Goal: Task Accomplishment & Management: Manage account settings

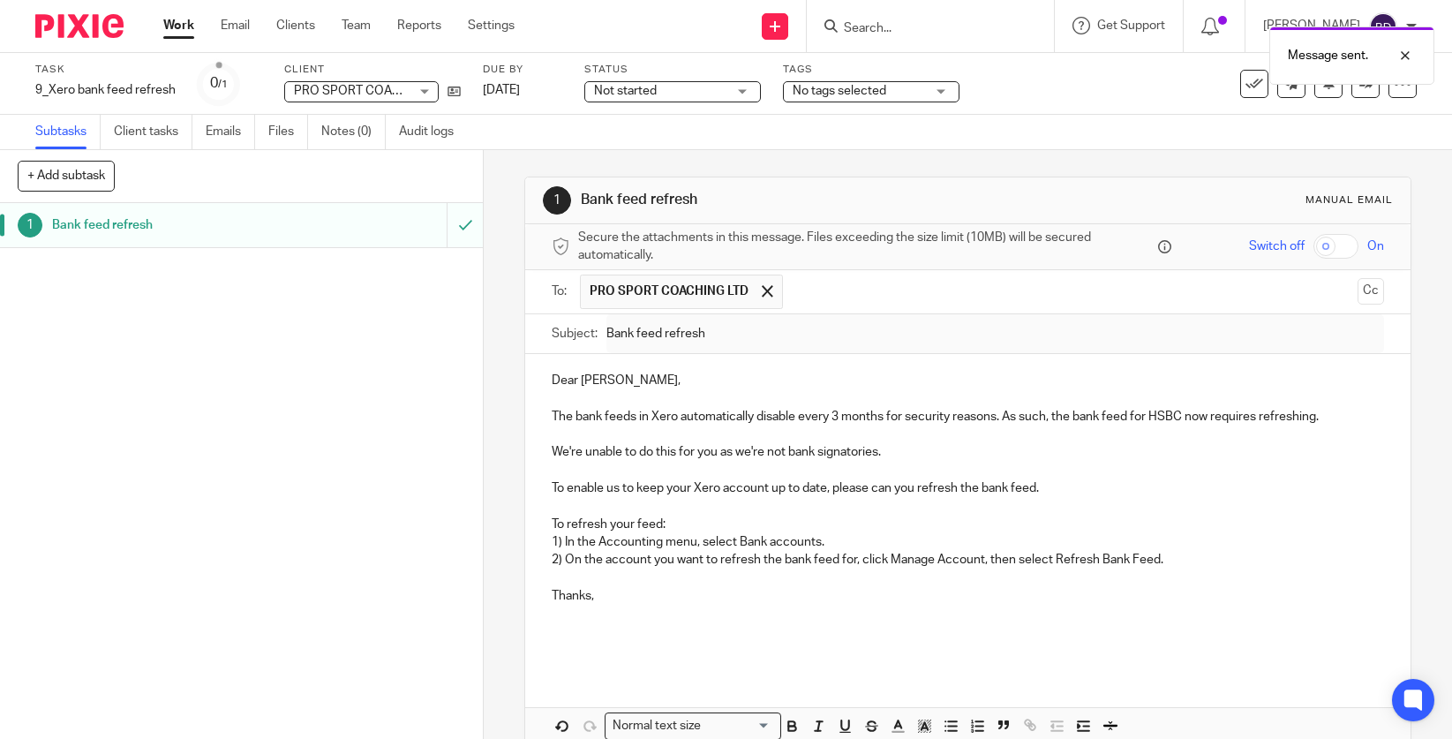
scroll to position [90, 0]
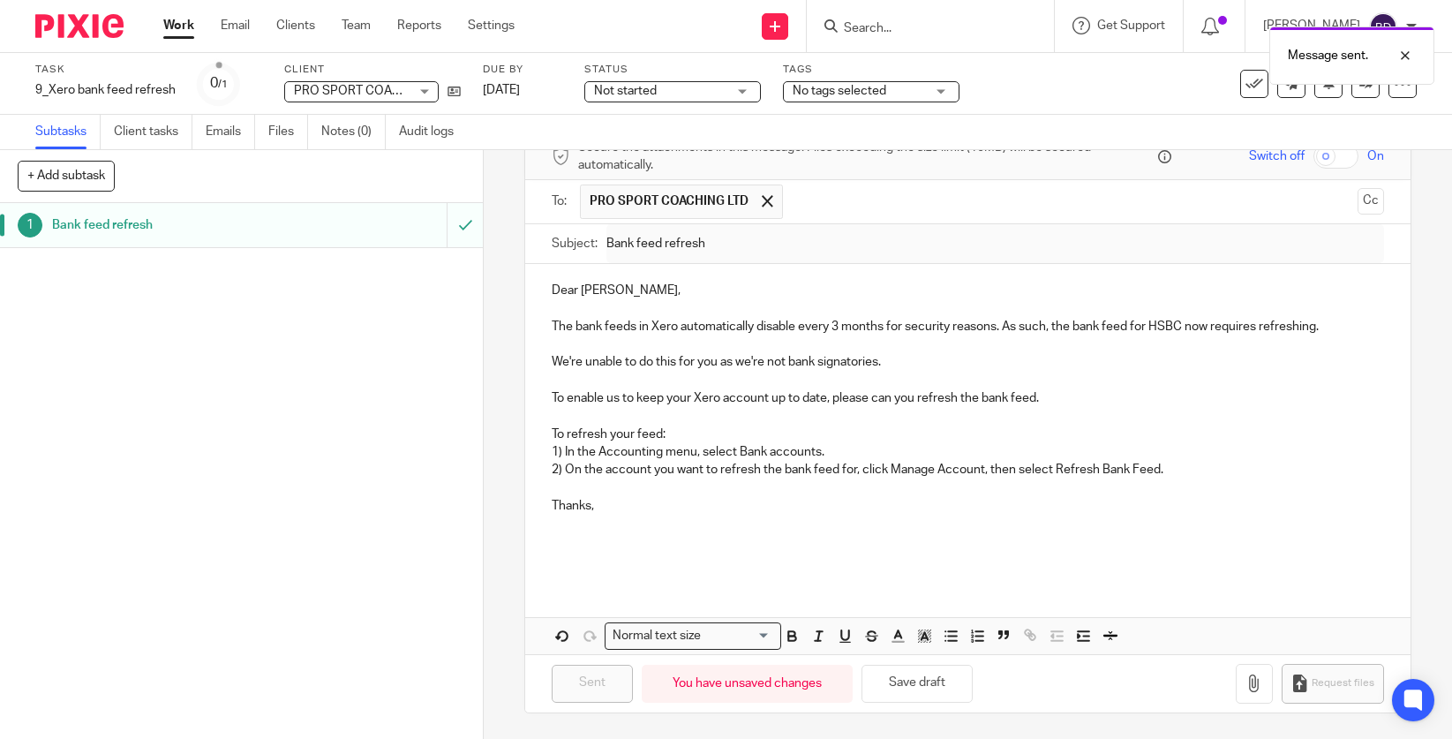
click at [84, 34] on img at bounding box center [79, 26] width 88 height 24
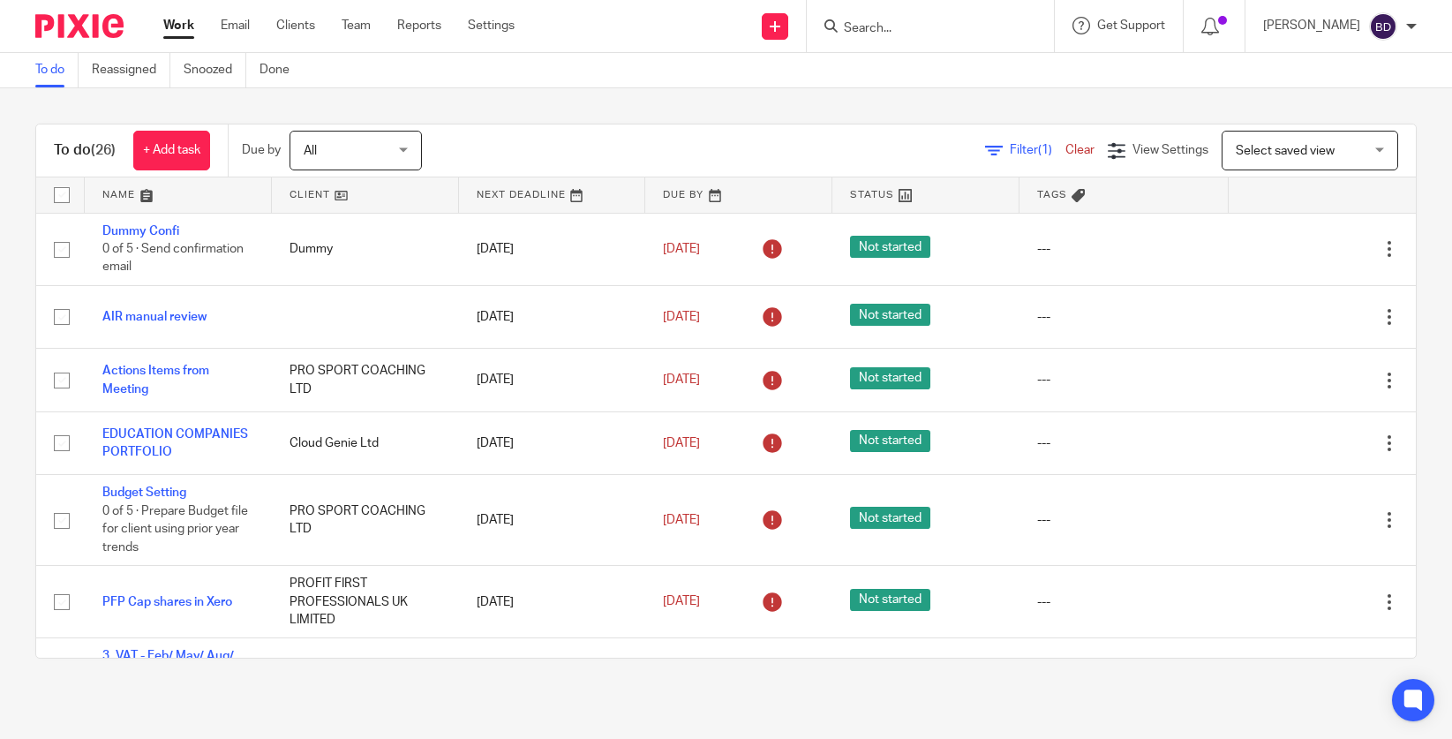
click at [149, 191] on link at bounding box center [178, 194] width 187 height 35
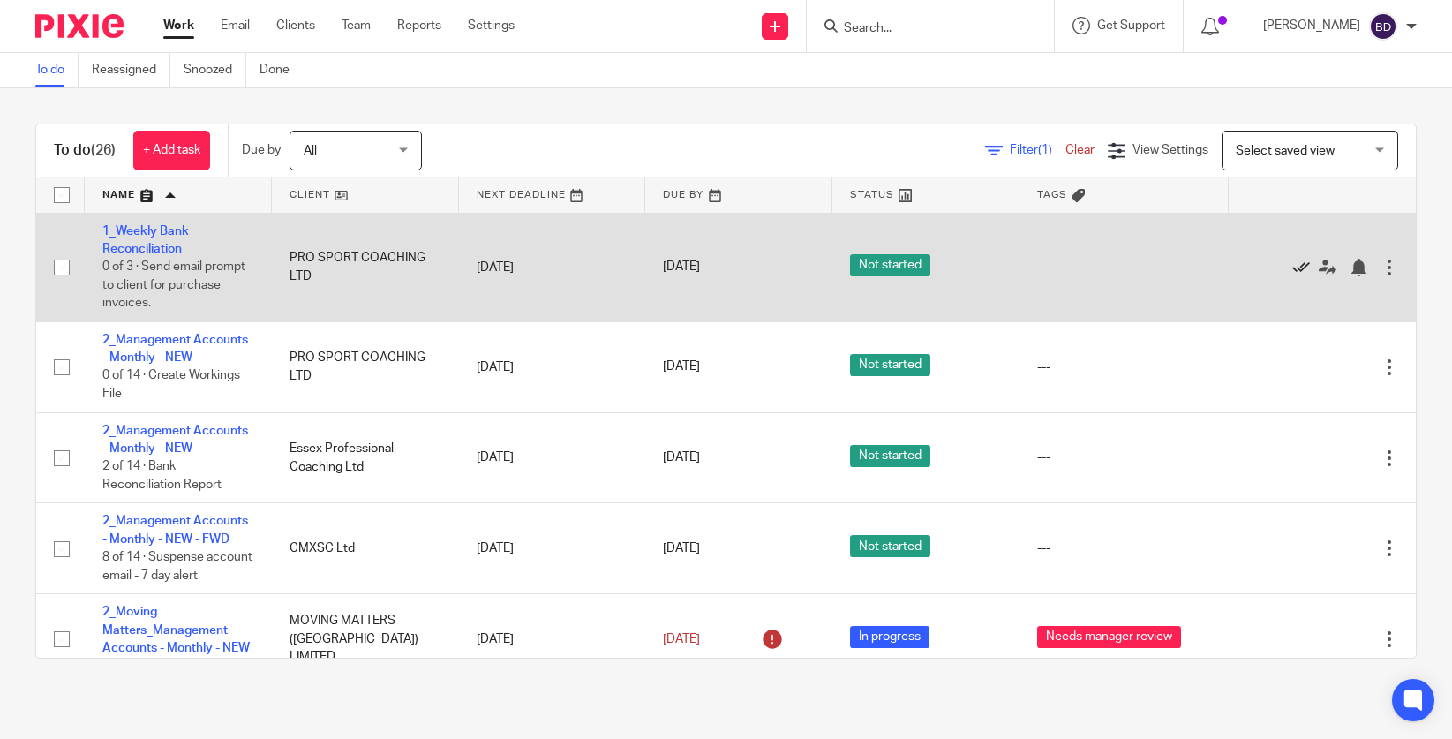
click at [1296, 263] on icon at bounding box center [1301, 268] width 18 height 18
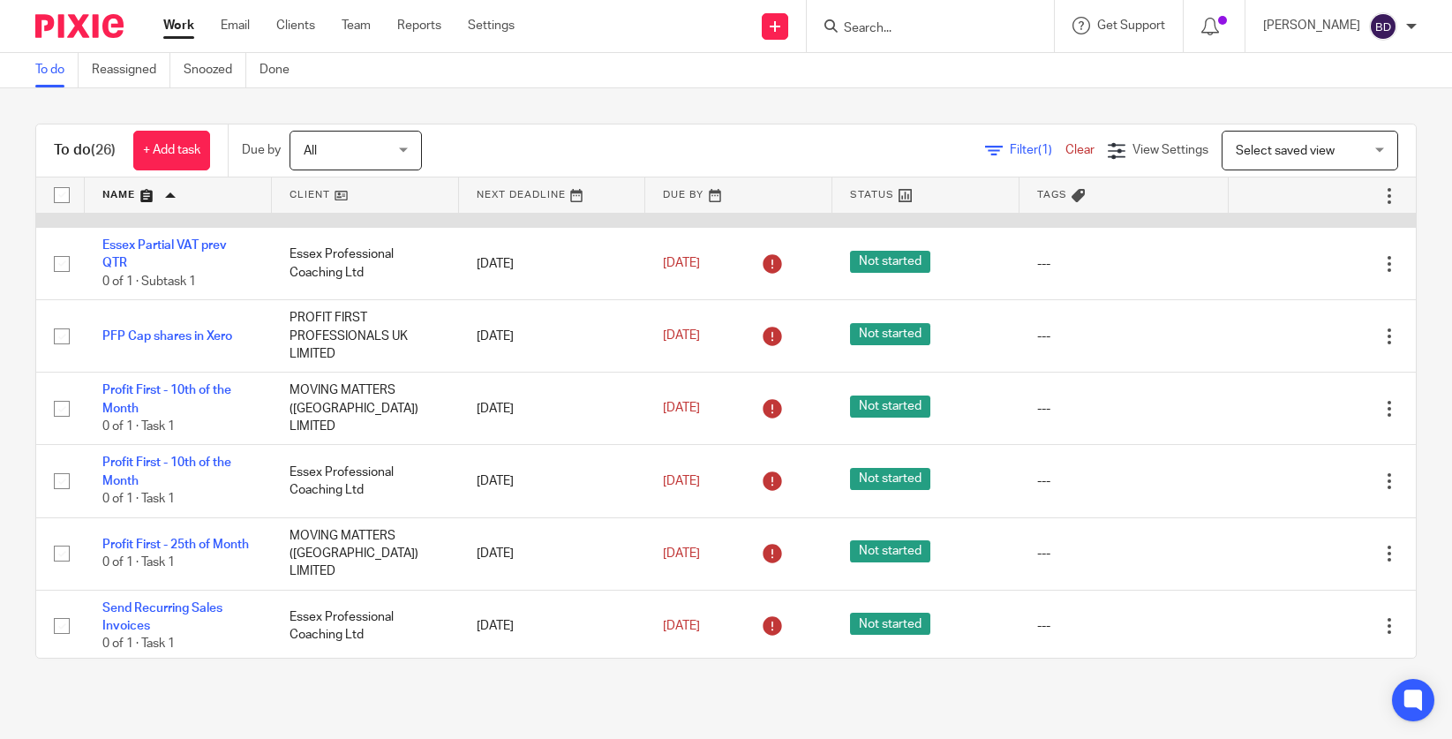
scroll to position [1601, 0]
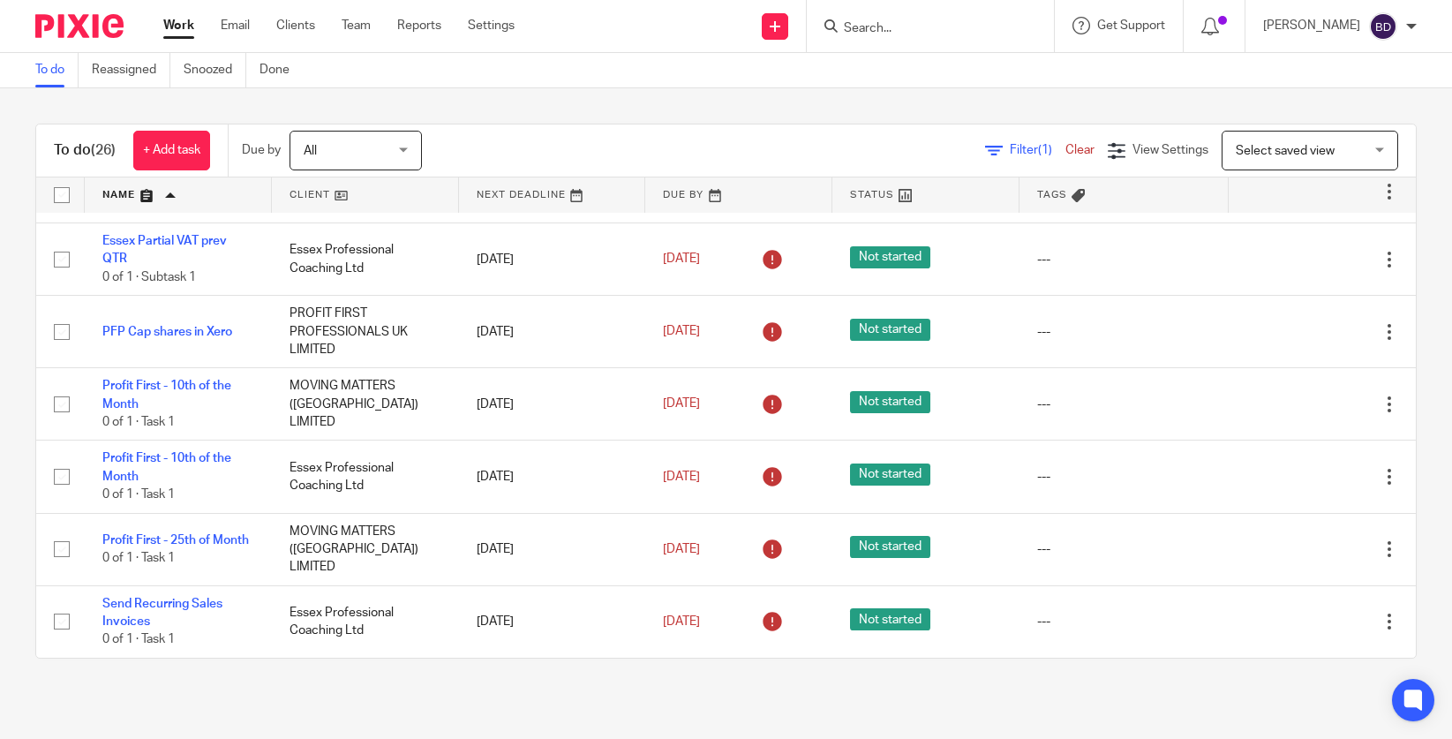
click at [890, 27] on input "Search" at bounding box center [921, 29] width 159 height 16
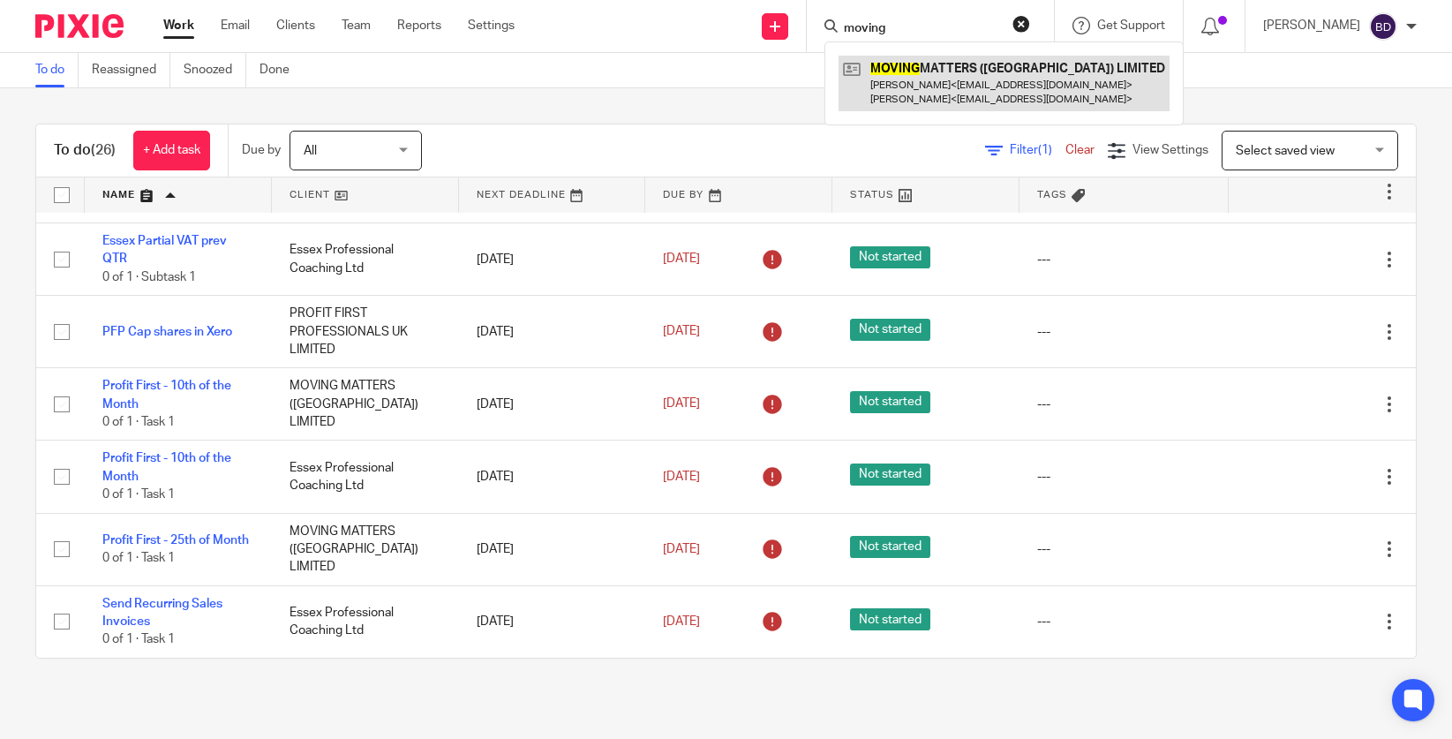
type input "moving"
click at [930, 79] on link at bounding box center [1003, 83] width 331 height 55
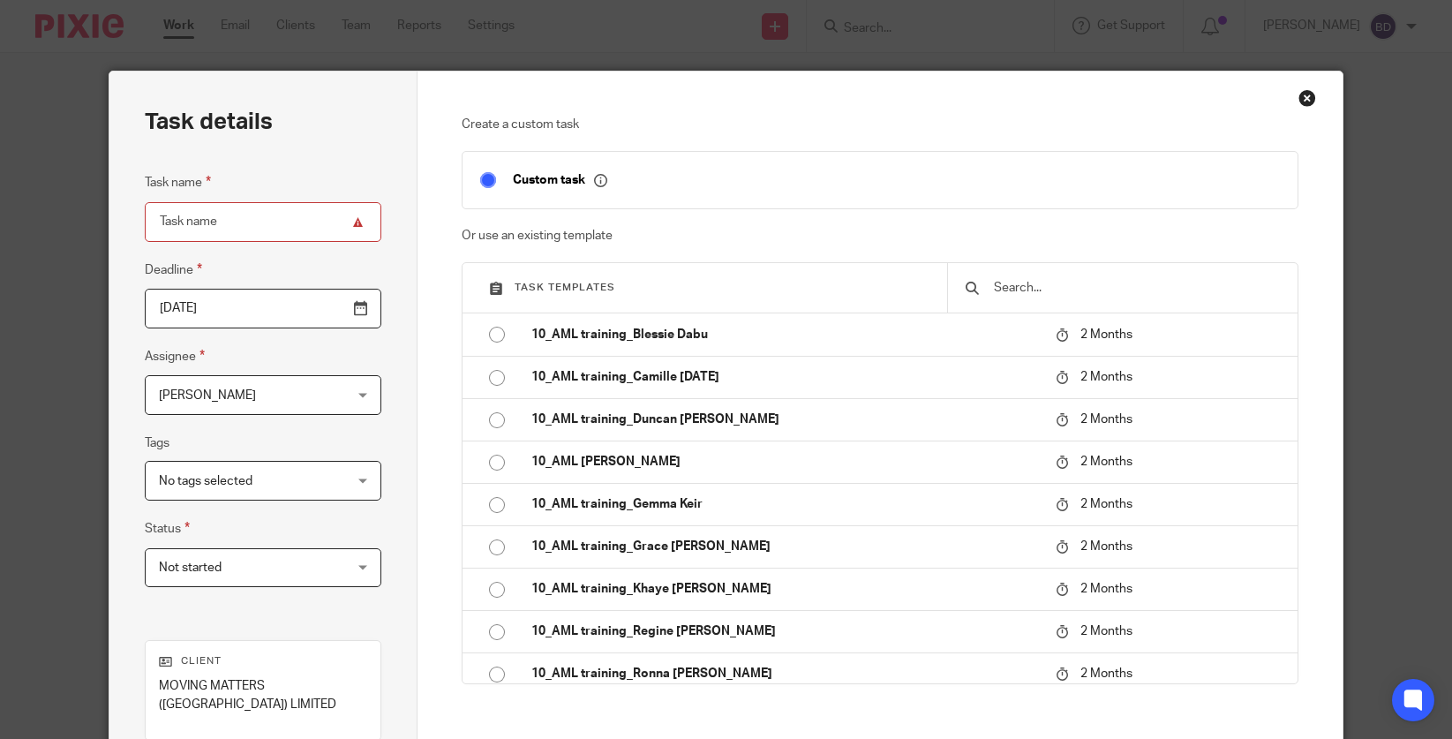
click at [1074, 297] on input "text" at bounding box center [1136, 287] width 288 height 19
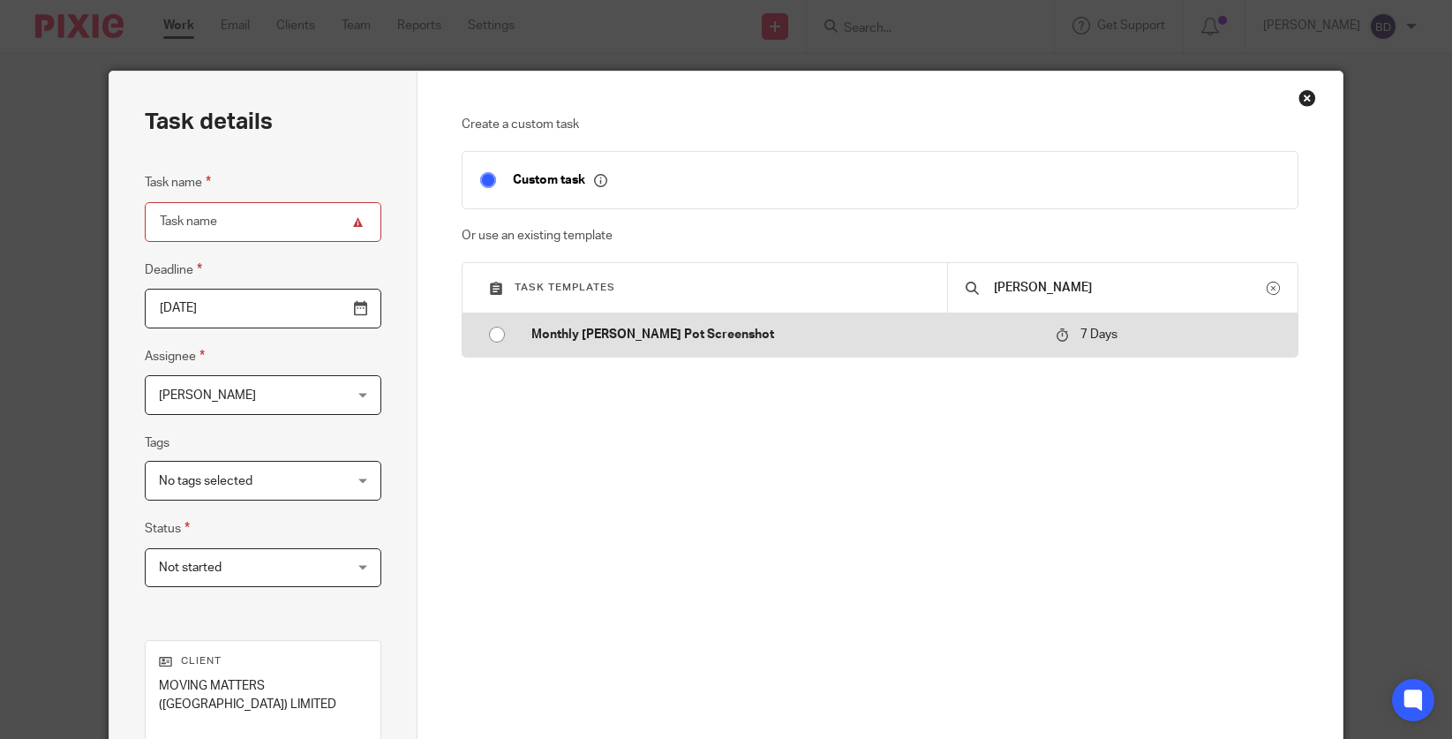
type input "monzo"
click at [936, 342] on p "Monthly [PERSON_NAME] Pot Screenshot" at bounding box center [784, 335] width 507 height 18
type input "2025-10-19"
type input "Monthly [PERSON_NAME] Pot Screenshot"
checkbox input "false"
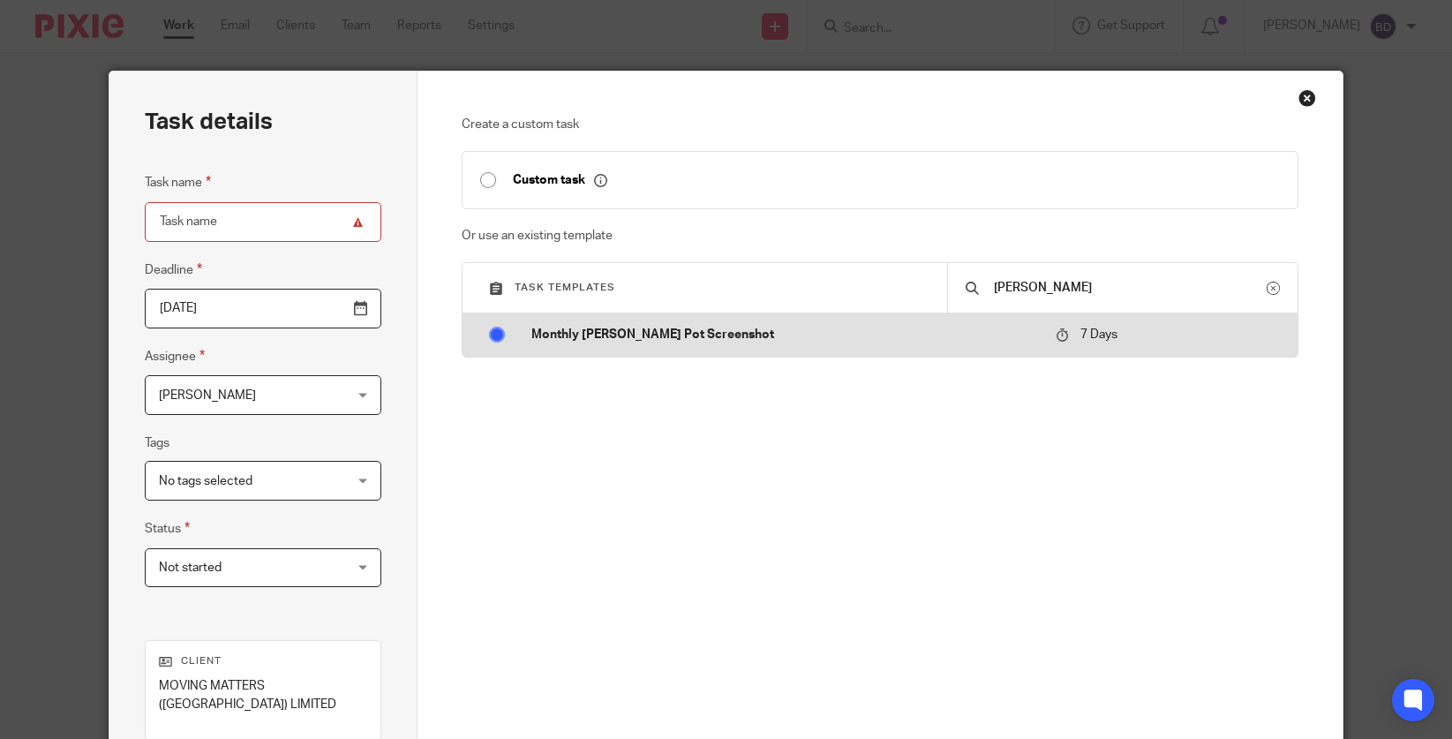
radio input "true"
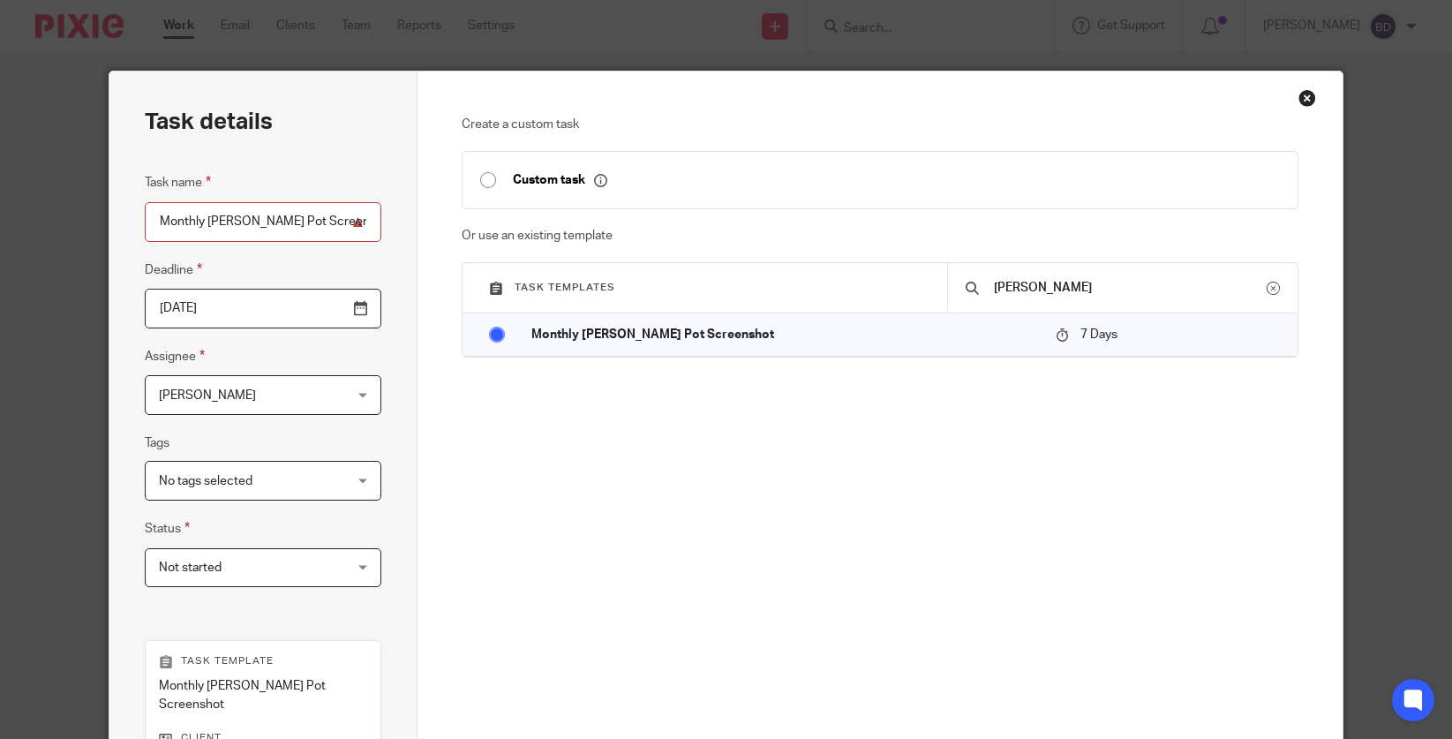
scroll to position [324, 0]
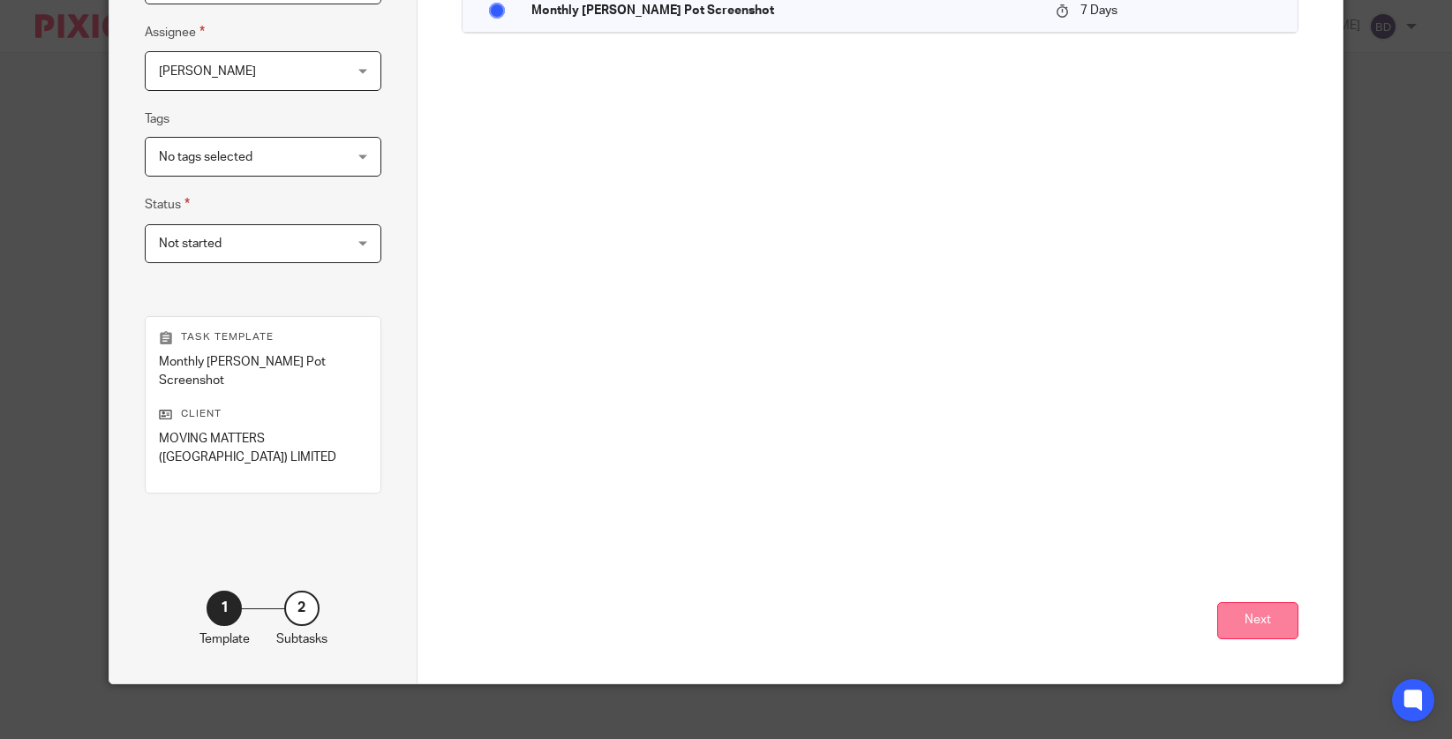
click at [1256, 602] on button "Next" at bounding box center [1257, 621] width 81 height 38
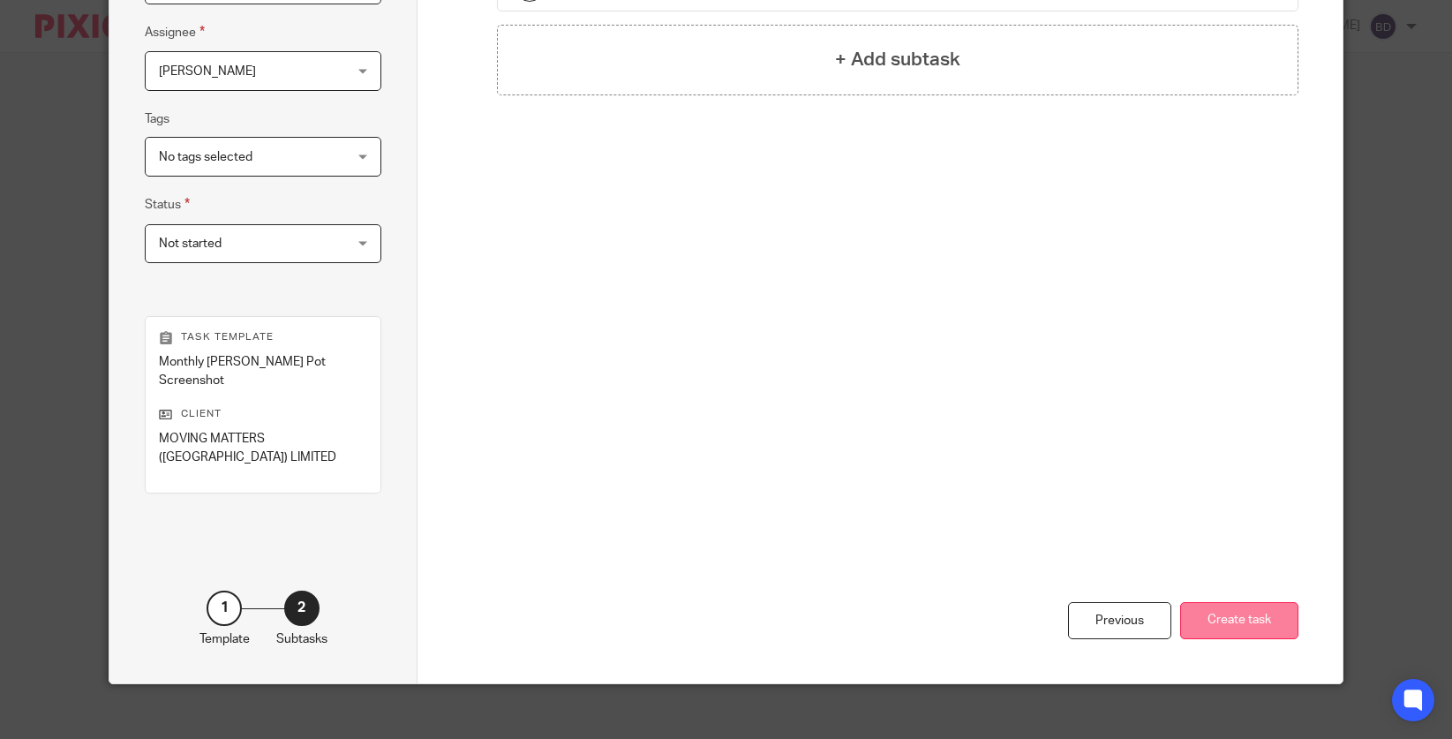
click at [1256, 602] on button "Create task" at bounding box center [1239, 621] width 118 height 38
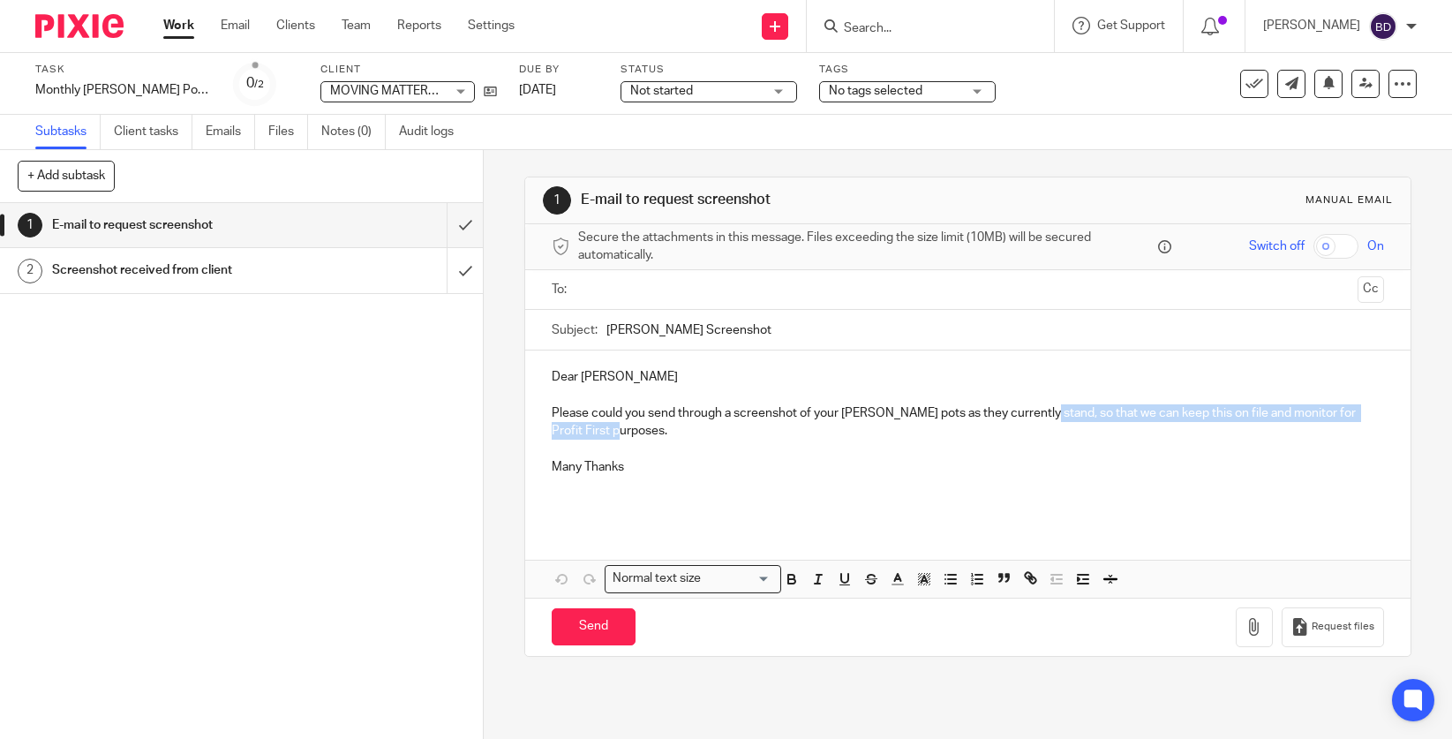
drag, startPoint x: 1063, startPoint y: 433, endPoint x: 1041, endPoint y: 415, distance: 28.8
click at [1041, 415] on p "Please could you send through a screenshot of your [PERSON_NAME] pots as they c…" at bounding box center [968, 422] width 832 height 36
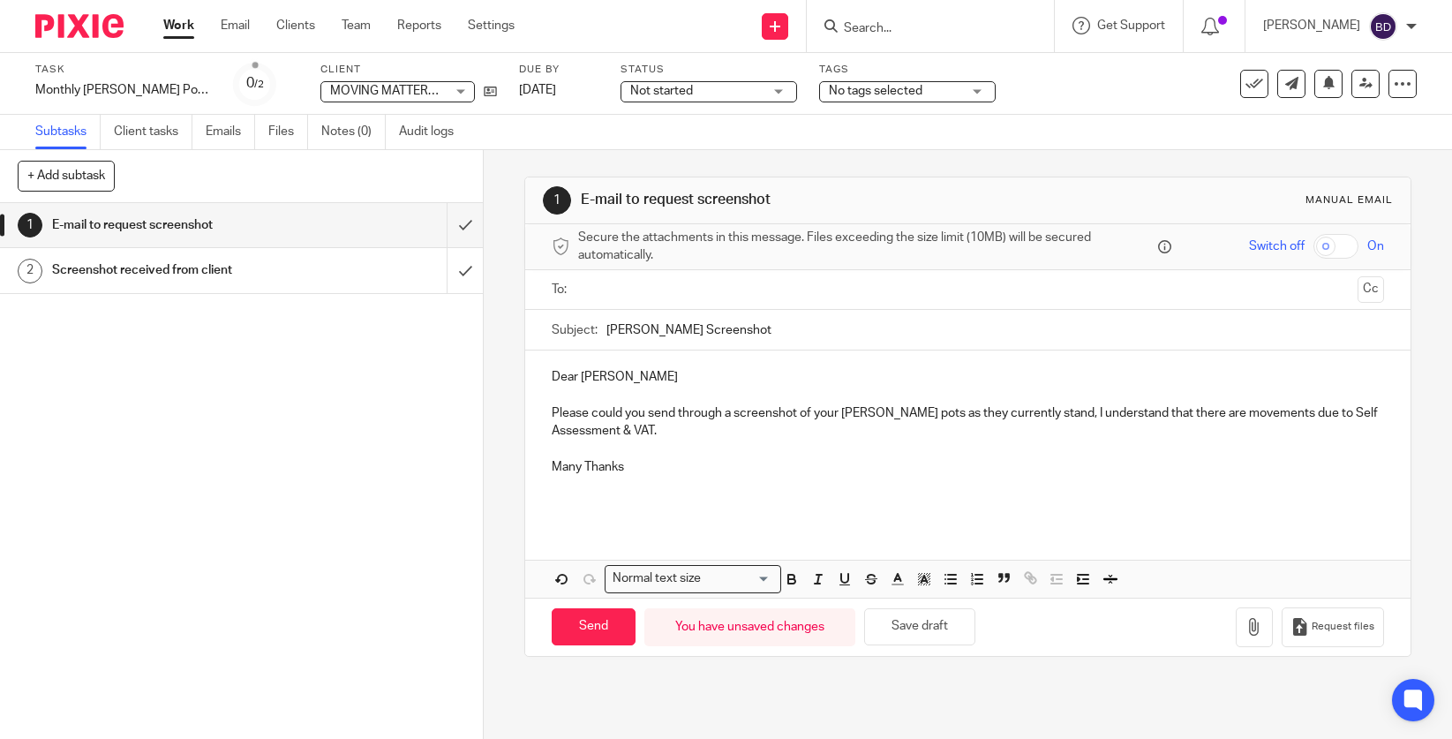
click at [797, 391] on p at bounding box center [968, 395] width 832 height 18
click at [783, 378] on p "Dear Rob" at bounding box center [968, 377] width 832 height 18
click at [1043, 419] on p "Please could you send through a screenshot of your Monzo pots as they currently…" at bounding box center [968, 422] width 832 height 36
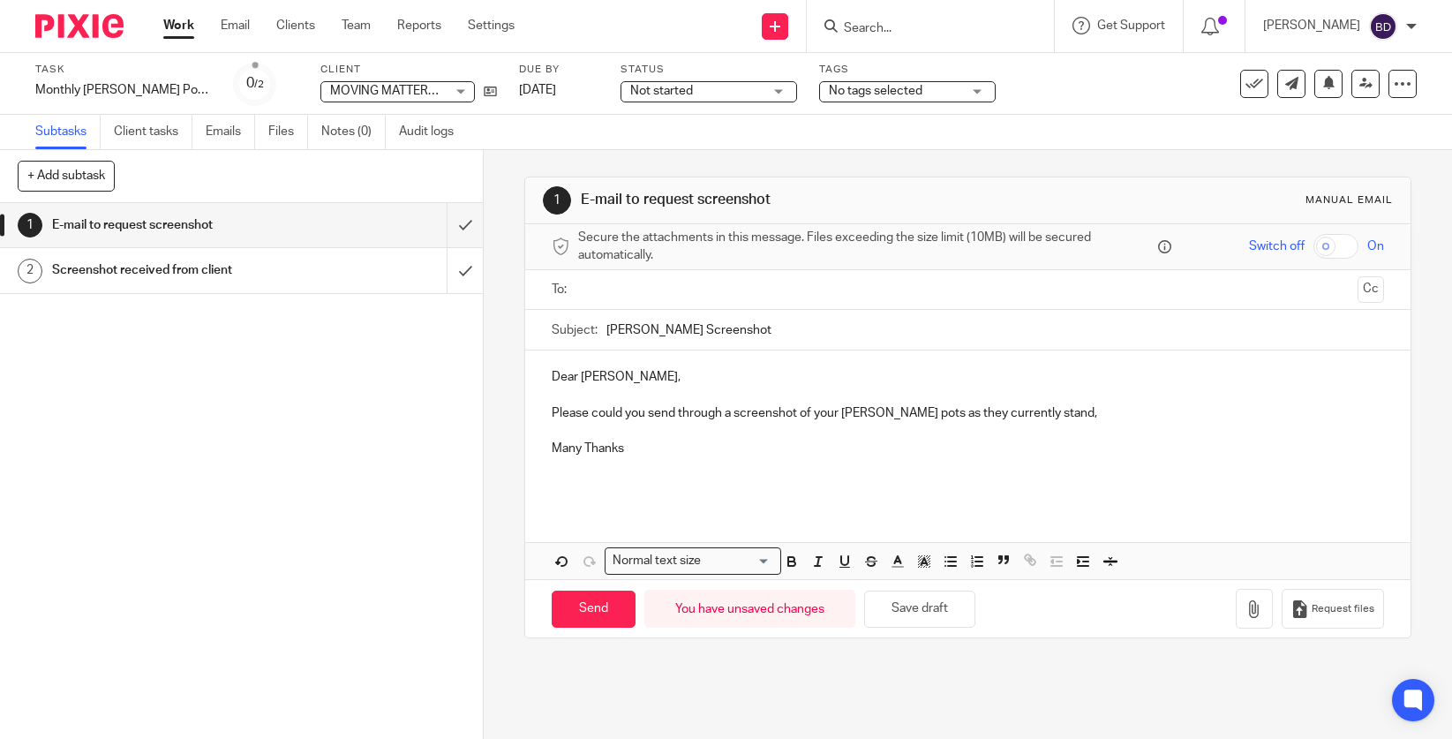
click at [552, 415] on p "Please could you send through a screenshot of your Monzo pots as they currently…" at bounding box center [968, 413] width 832 height 18
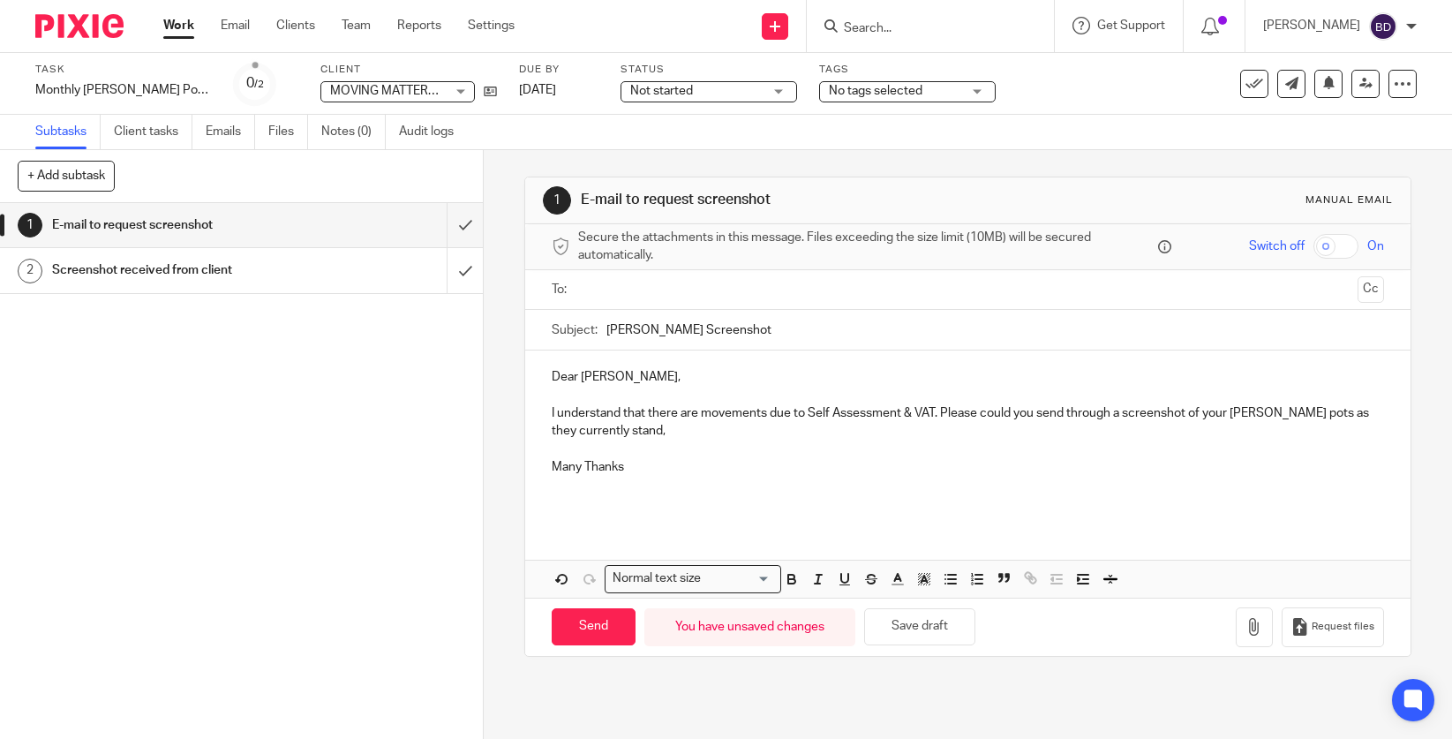
click at [702, 413] on p "I understand that there are movements due to Self Assessment & VAT. Please coul…" at bounding box center [968, 422] width 832 height 36
drag, startPoint x: 1322, startPoint y: 427, endPoint x: 1254, endPoint y: 414, distance: 69.2
click at [1254, 414] on p "I understand that there are Monzo pot movements due to Self Assessment & VAT. P…" at bounding box center [968, 422] width 832 height 36
click at [1091, 298] on input "text" at bounding box center [967, 290] width 766 height 20
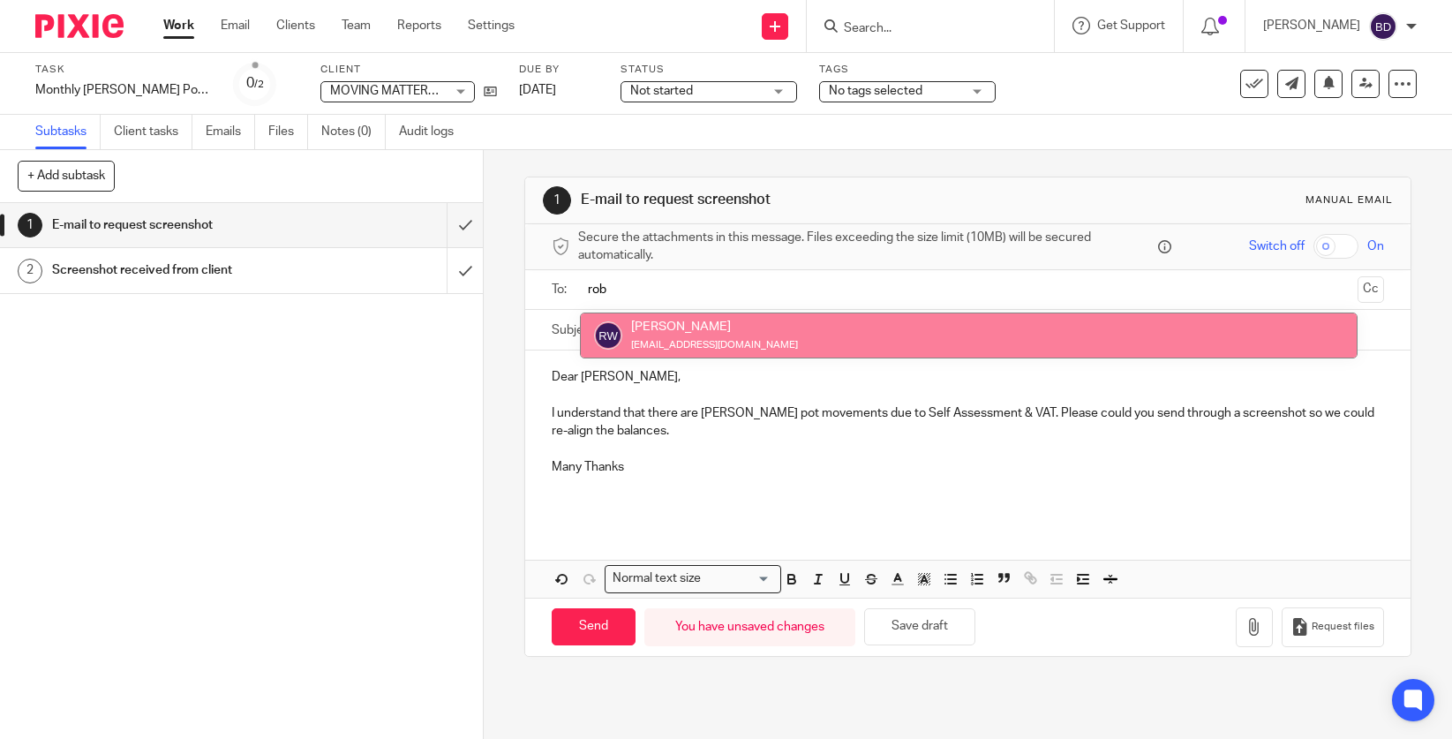
type input "rob"
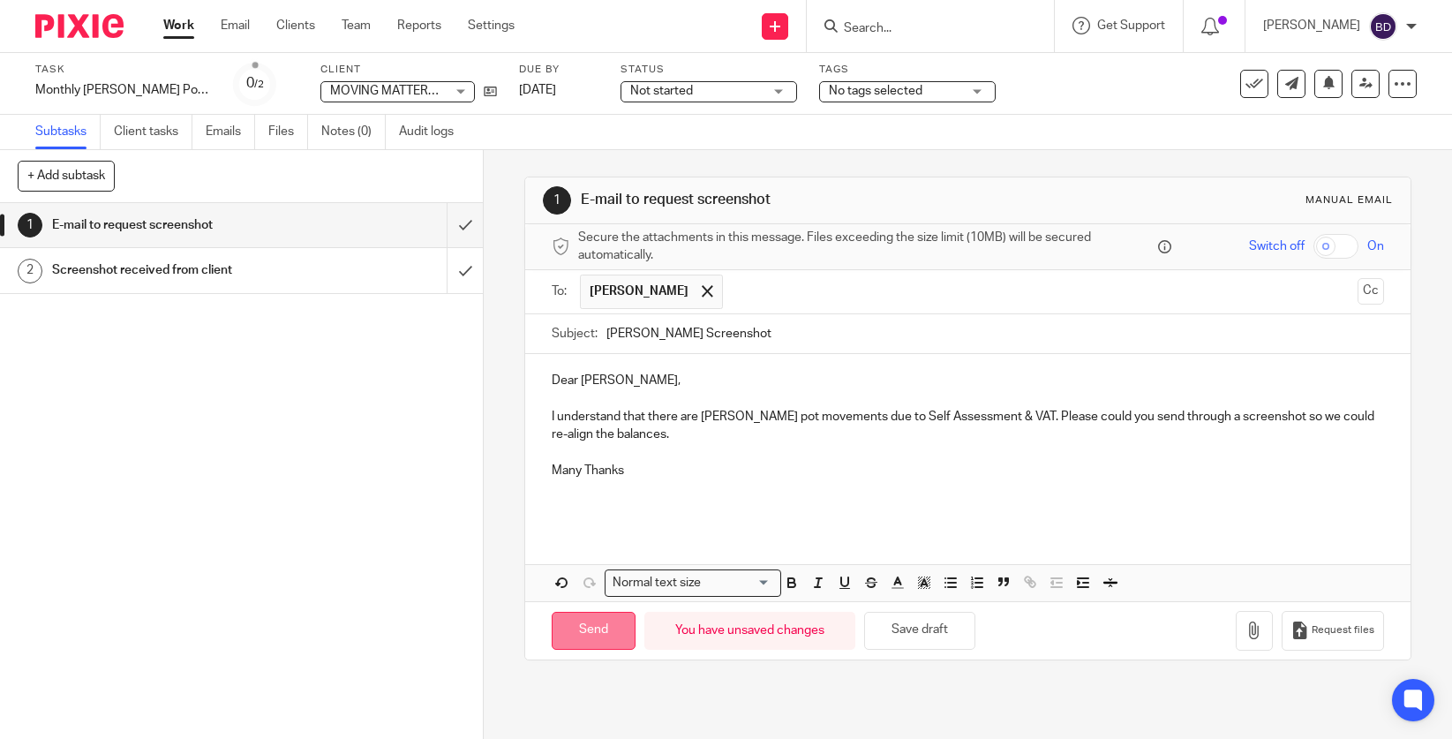
click at [589, 633] on input "Send" at bounding box center [594, 631] width 84 height 38
type input "Sent"
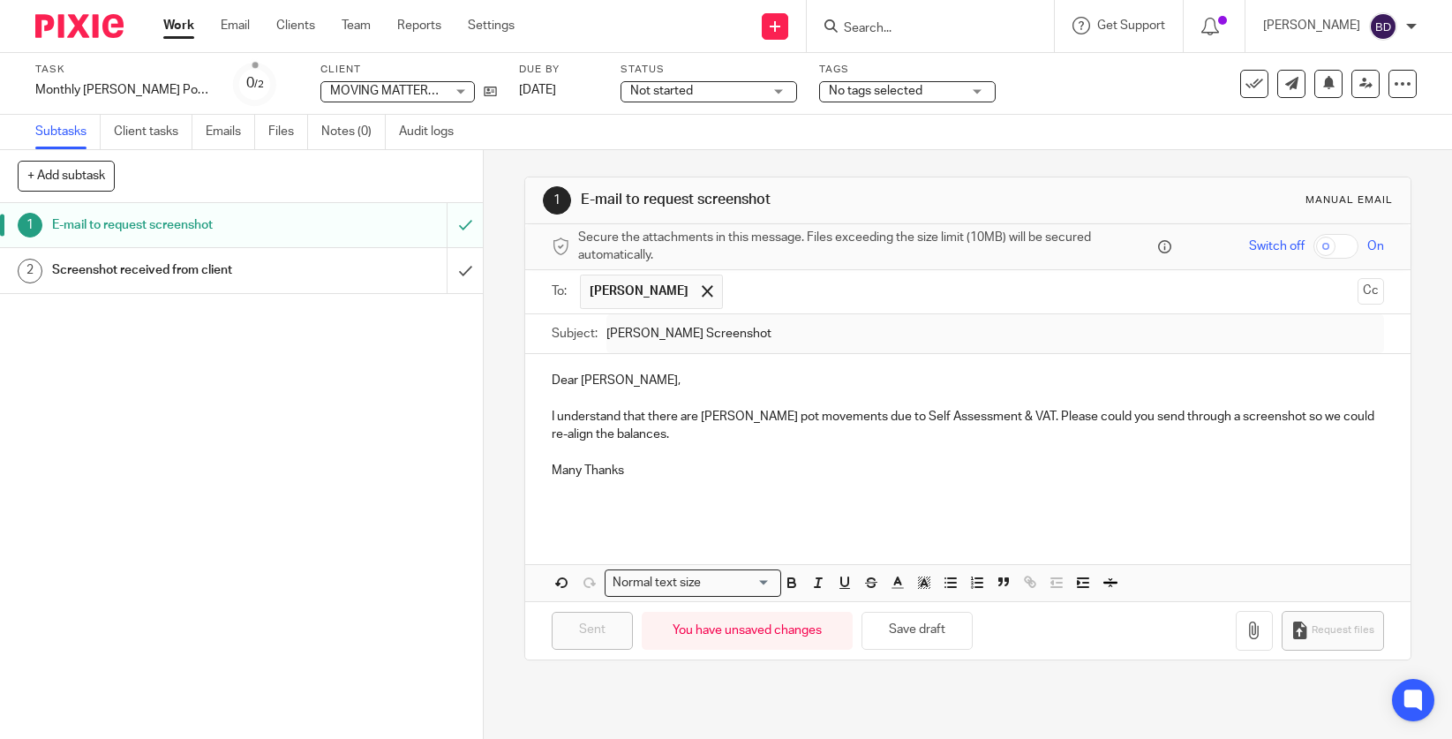
click at [93, 34] on img at bounding box center [79, 26] width 88 height 24
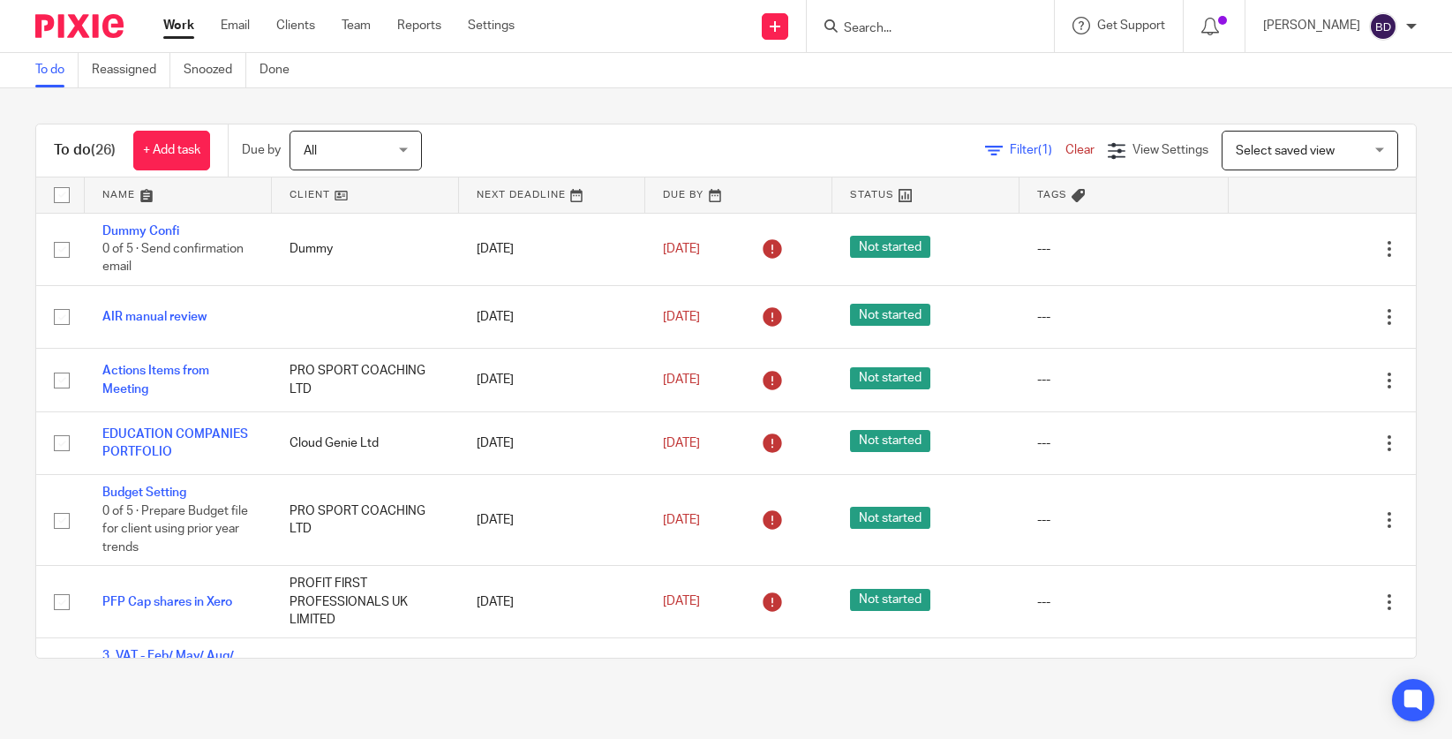
click at [147, 193] on link at bounding box center [178, 194] width 187 height 35
